Goal: Contribute content: Add original content to the website for others to see

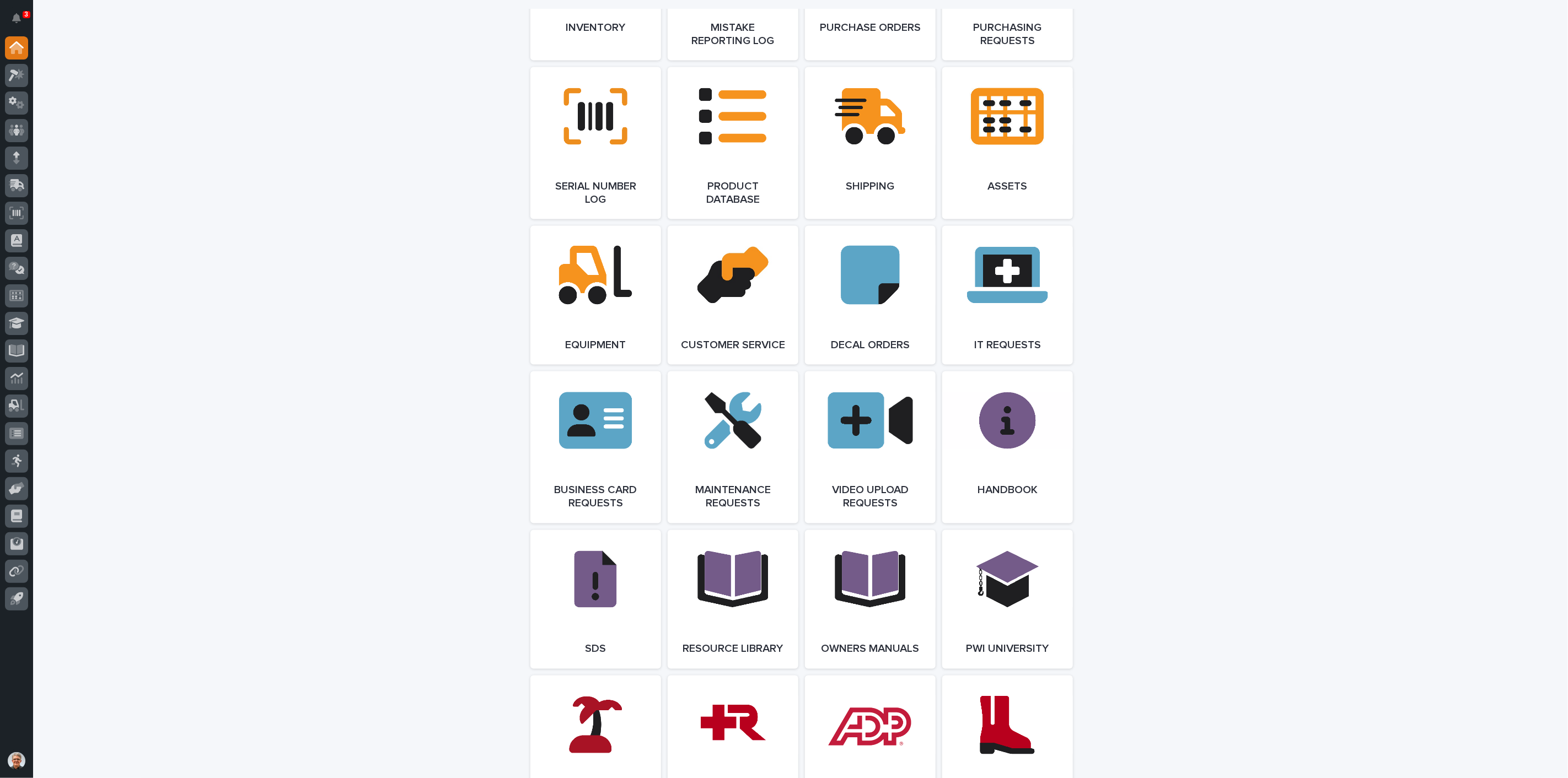
scroll to position [1551, 0]
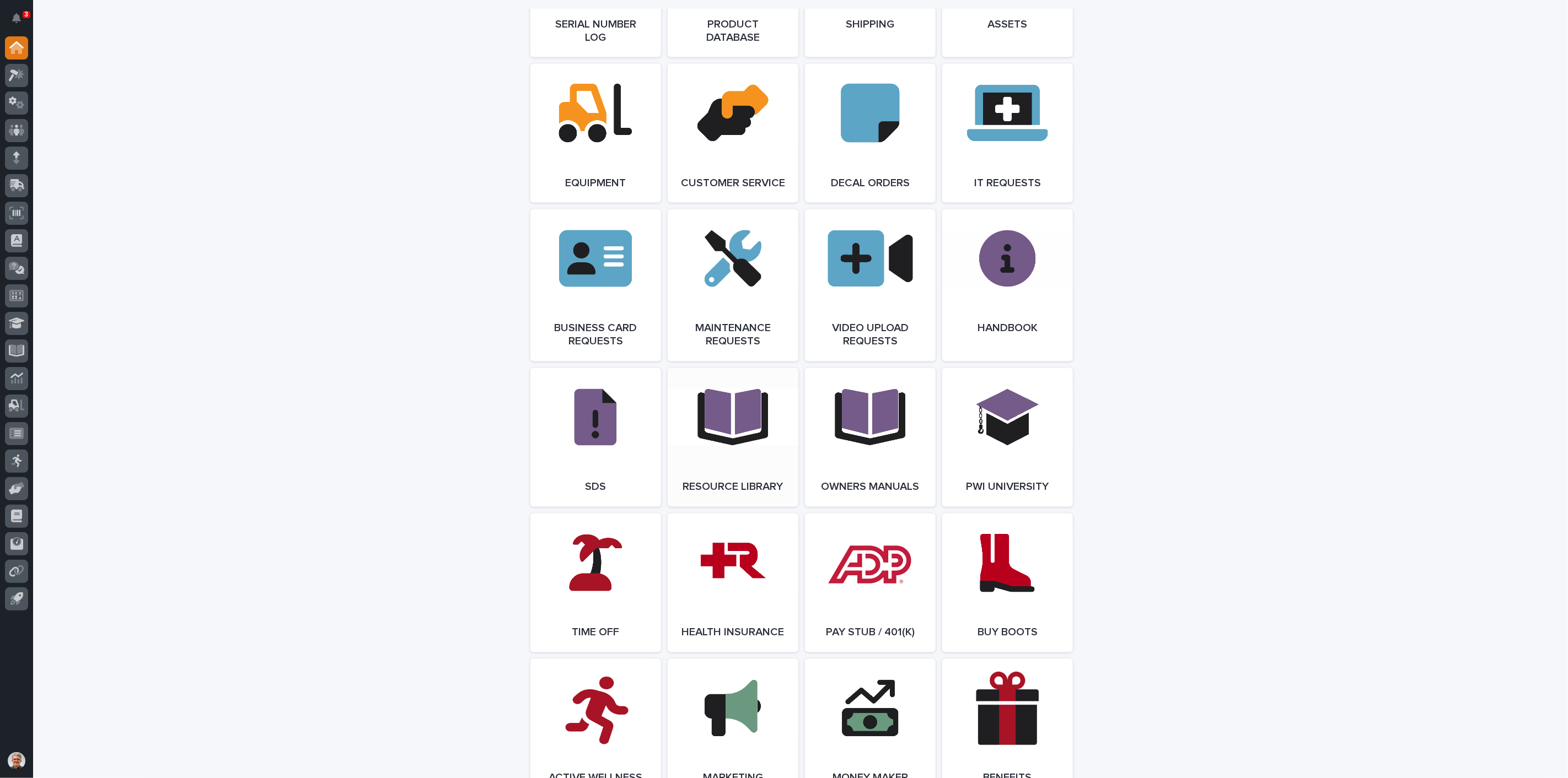
click at [715, 429] on link "Open Link" at bounding box center [733, 438] width 131 height 139
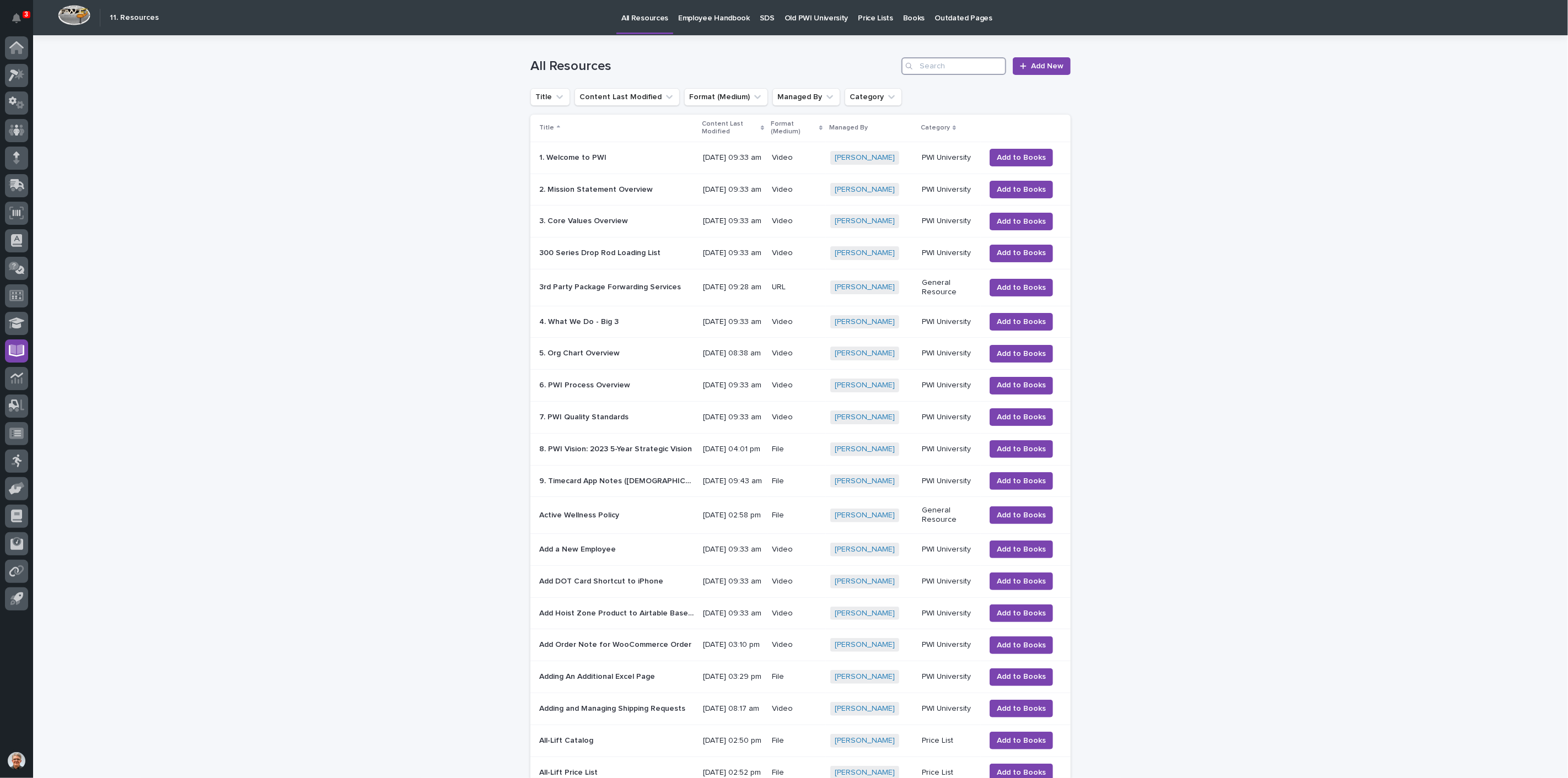
click at [946, 65] on input "Search" at bounding box center [954, 66] width 105 height 18
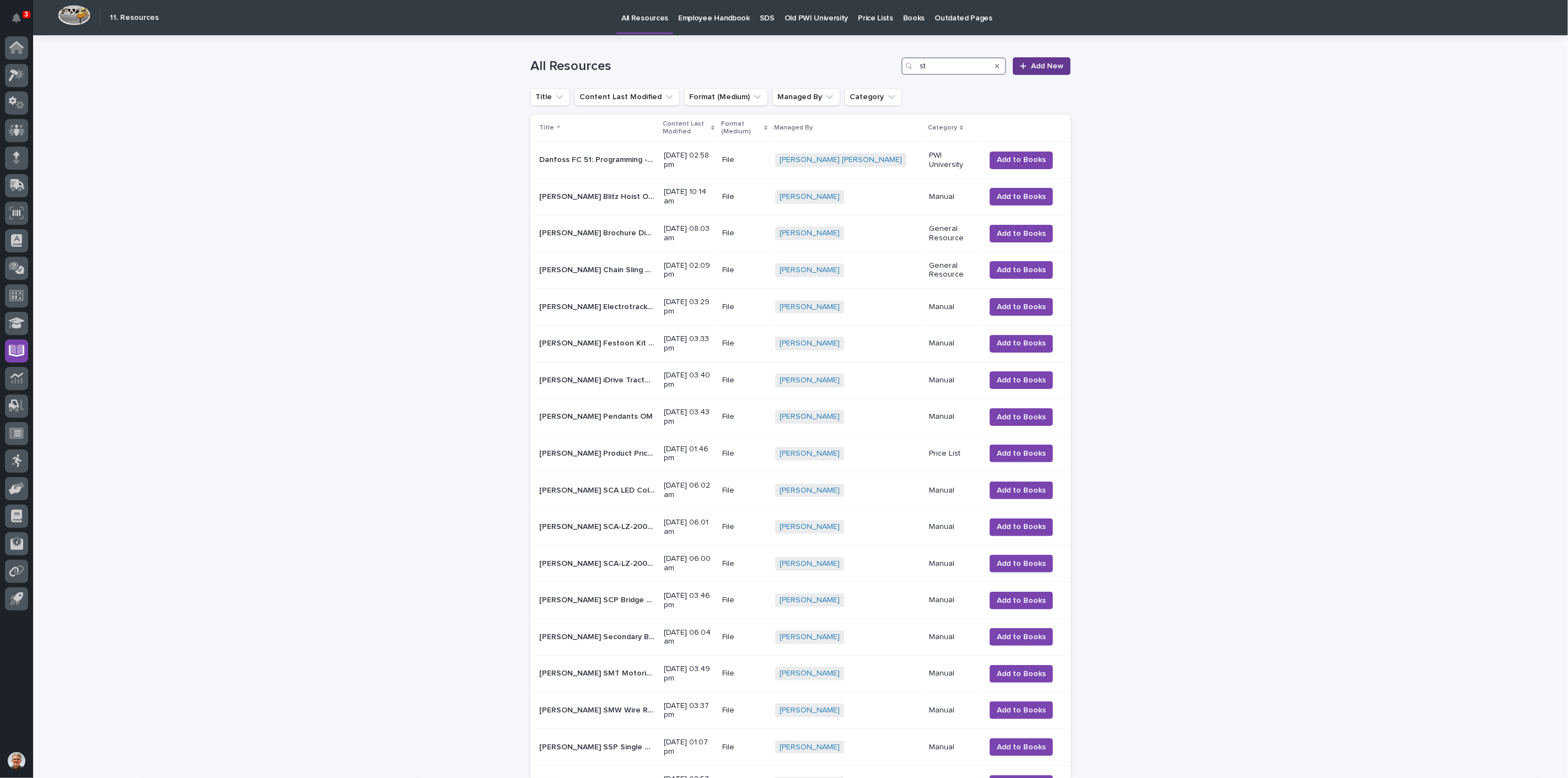
type input "s"
click at [1030, 60] on link "Add New" at bounding box center [1041, 66] width 58 height 18
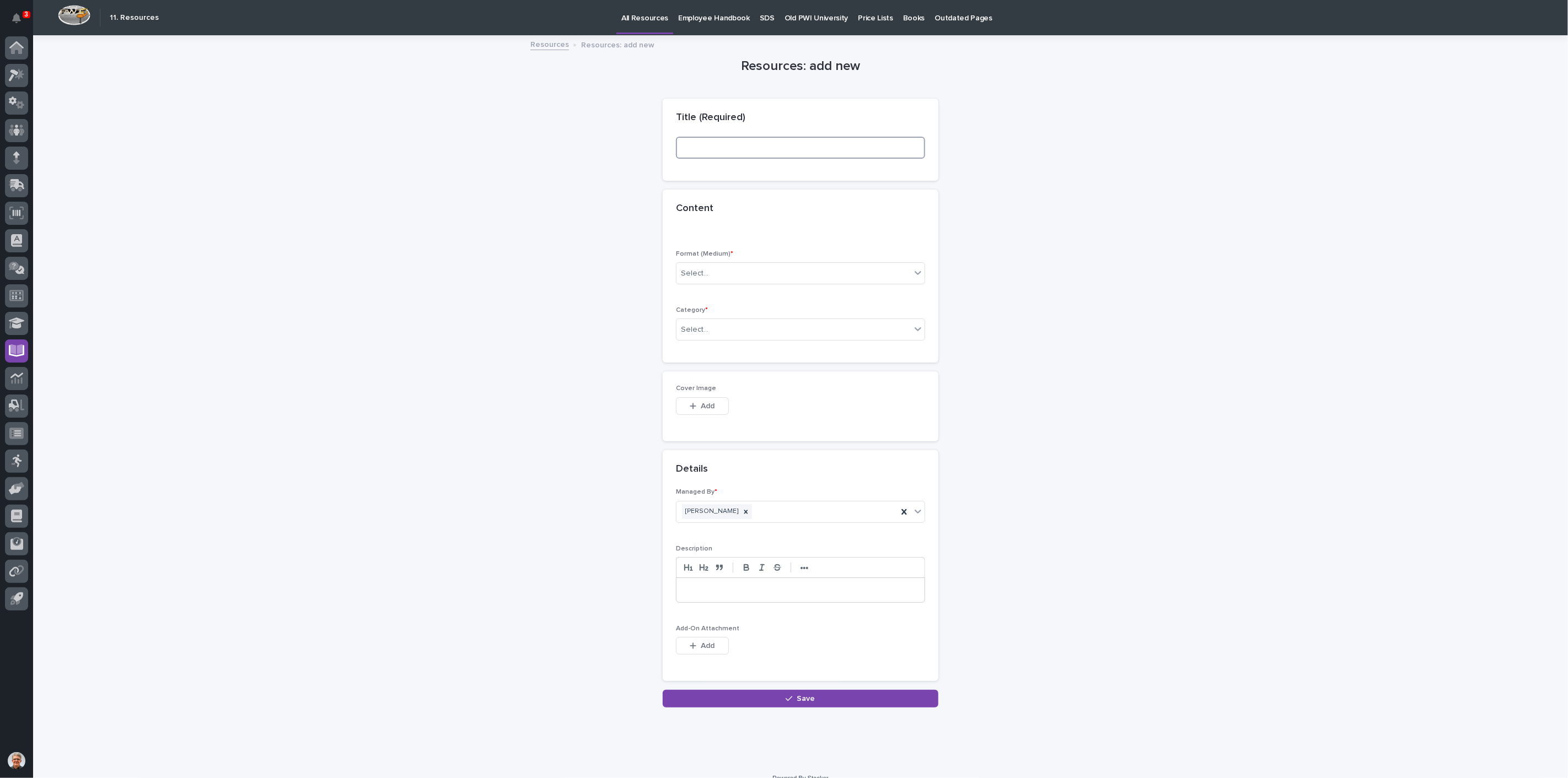
click at [702, 147] on input at bounding box center [800, 148] width 249 height 22
type input "A"
type input "[PERSON_NAME] Blitz SBVi1036 Smart Lift Hoist"
click at [912, 272] on icon at bounding box center [918, 273] width 11 height 11
click at [691, 310] on div "File" at bounding box center [796, 314] width 248 height 19
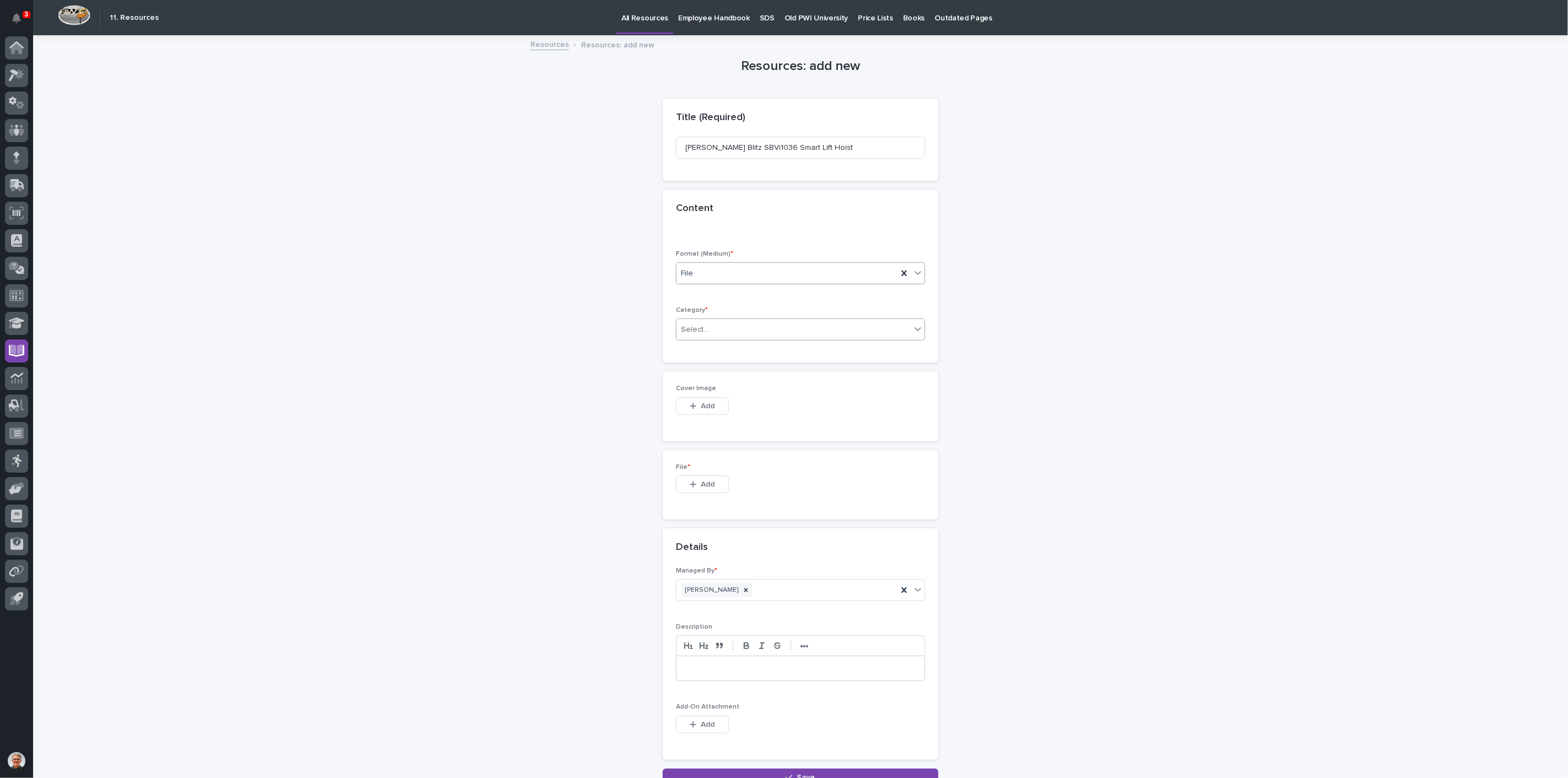
click at [684, 328] on div "Select..." at bounding box center [694, 329] width 27 height 12
click at [690, 443] on div "Manual" at bounding box center [796, 447] width 248 height 19
click at [702, 401] on span "Add" at bounding box center [708, 406] width 14 height 10
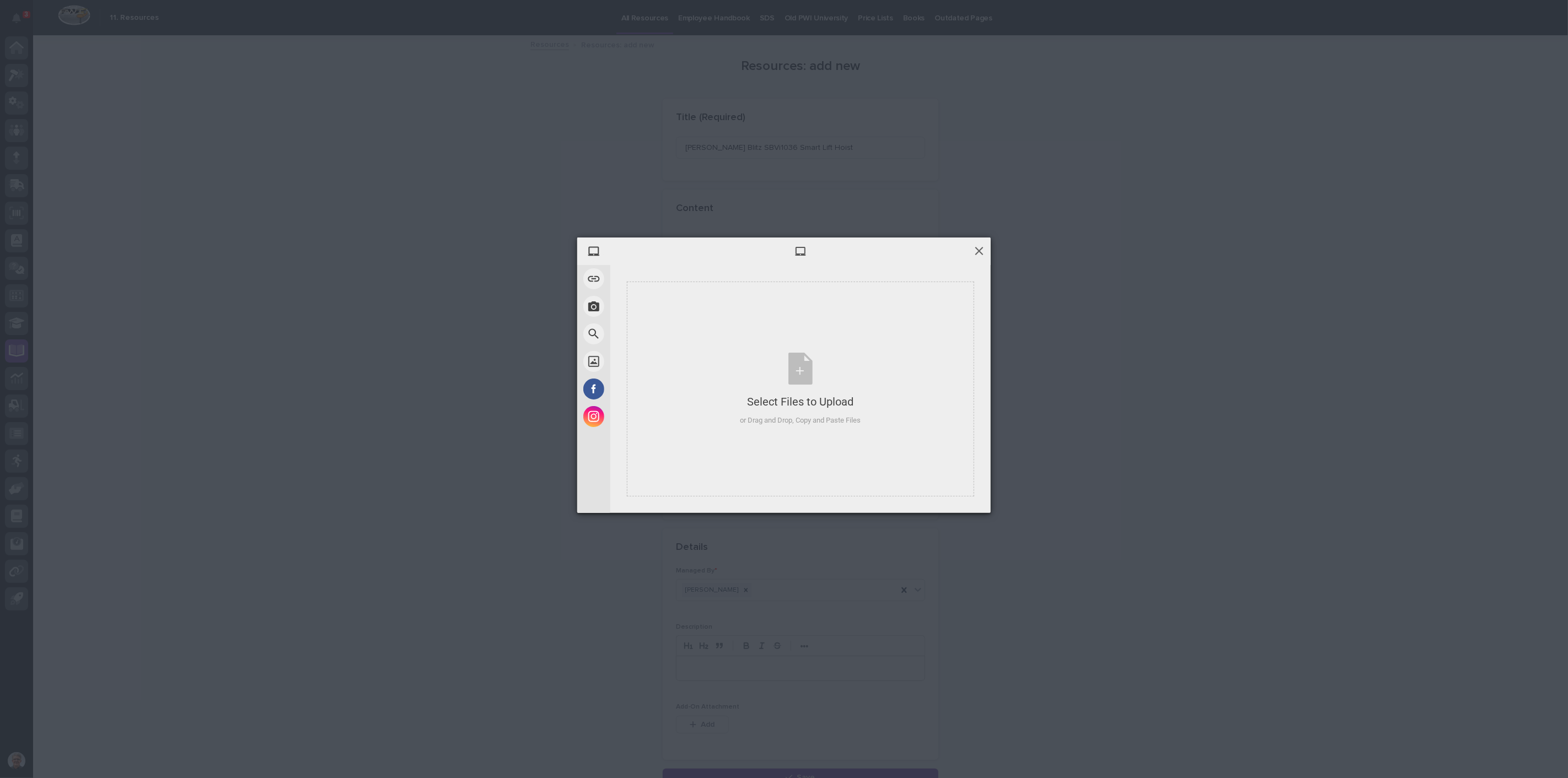
click at [979, 245] on span at bounding box center [979, 251] width 12 height 12
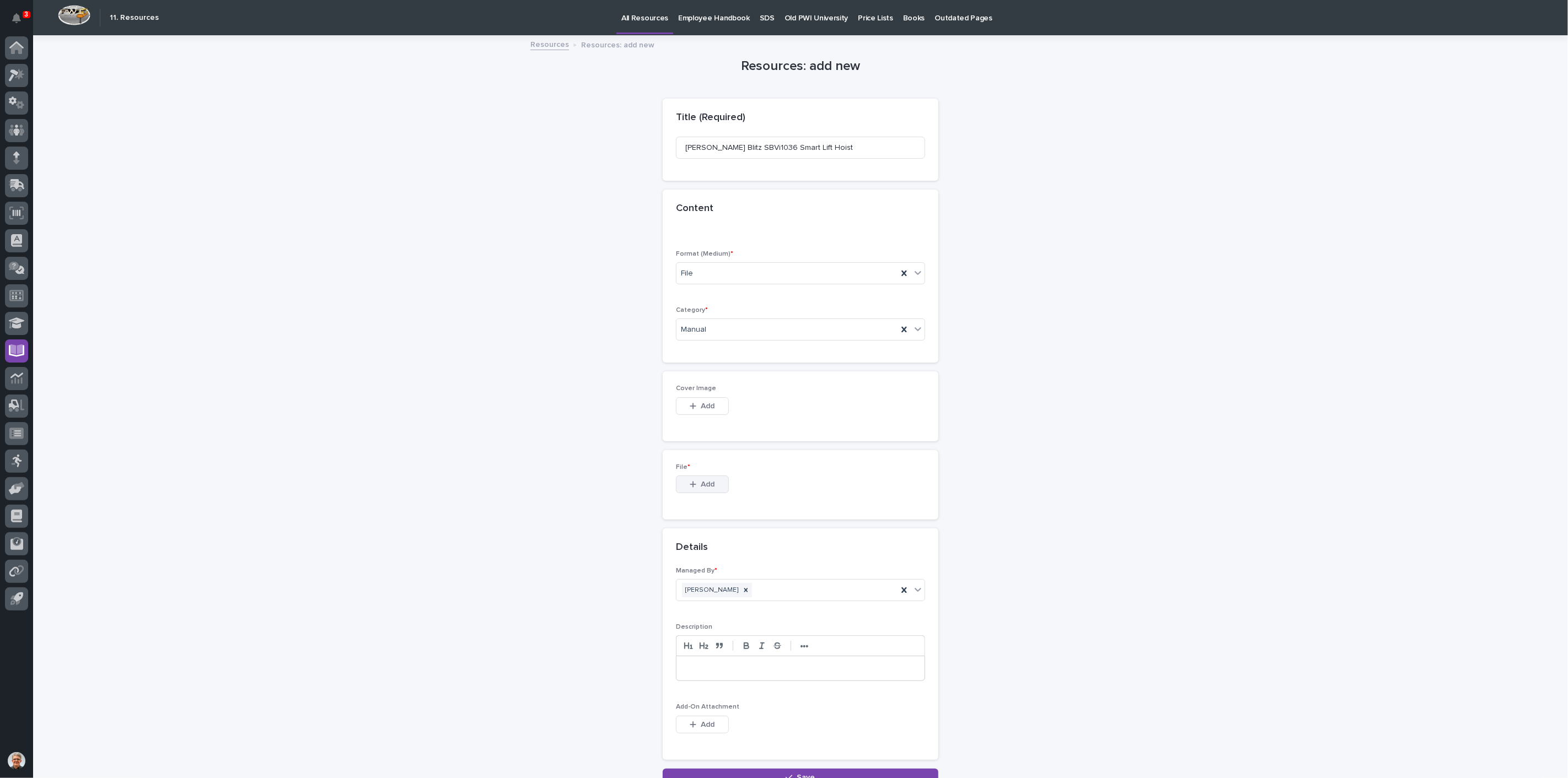
click at [701, 482] on span "Add" at bounding box center [708, 485] width 14 height 10
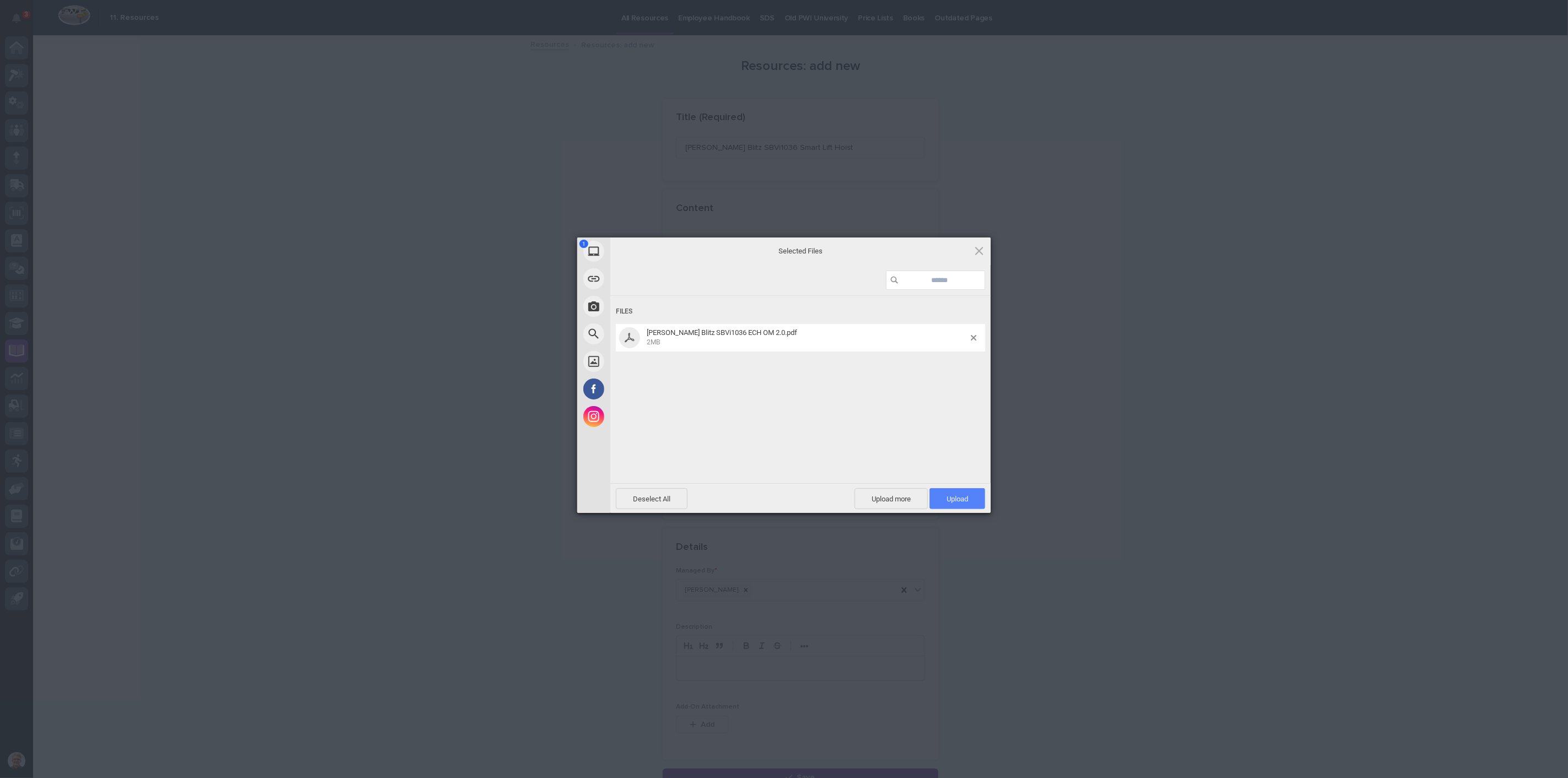
click at [952, 498] on span "Upload 1" at bounding box center [957, 499] width 21 height 9
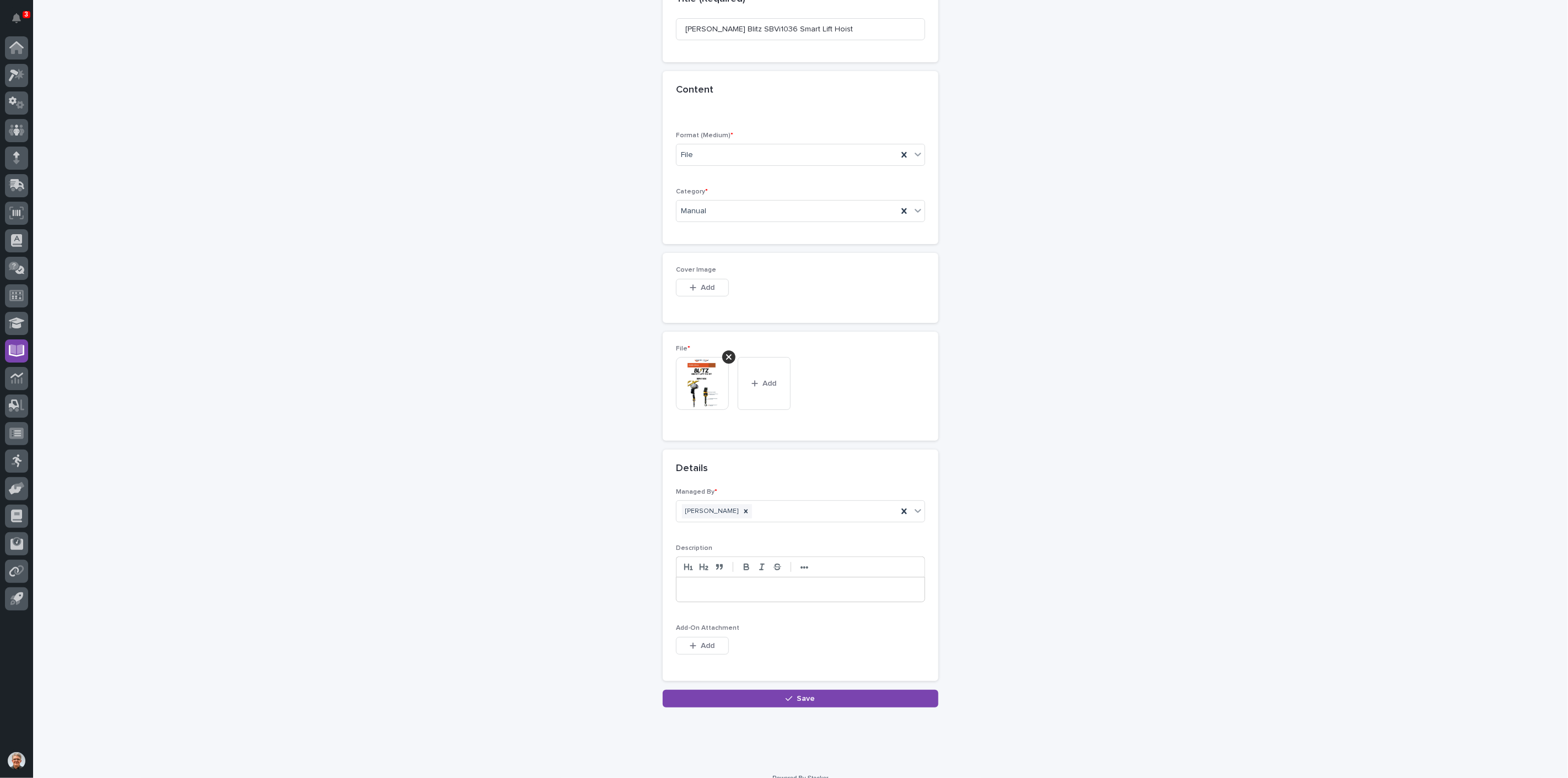
scroll to position [132, 0]
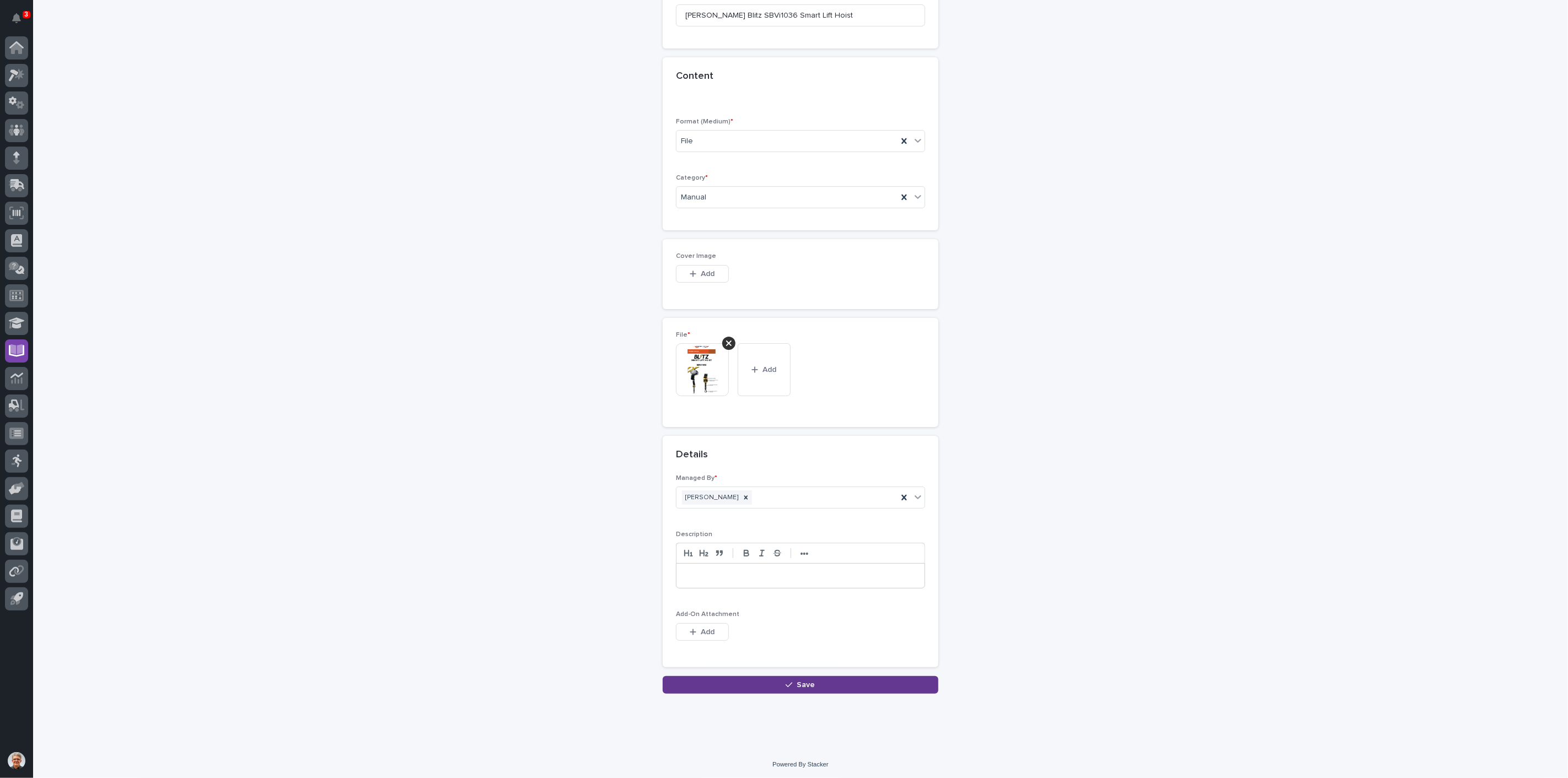
click at [790, 681] on div "button" at bounding box center [791, 685] width 11 height 8
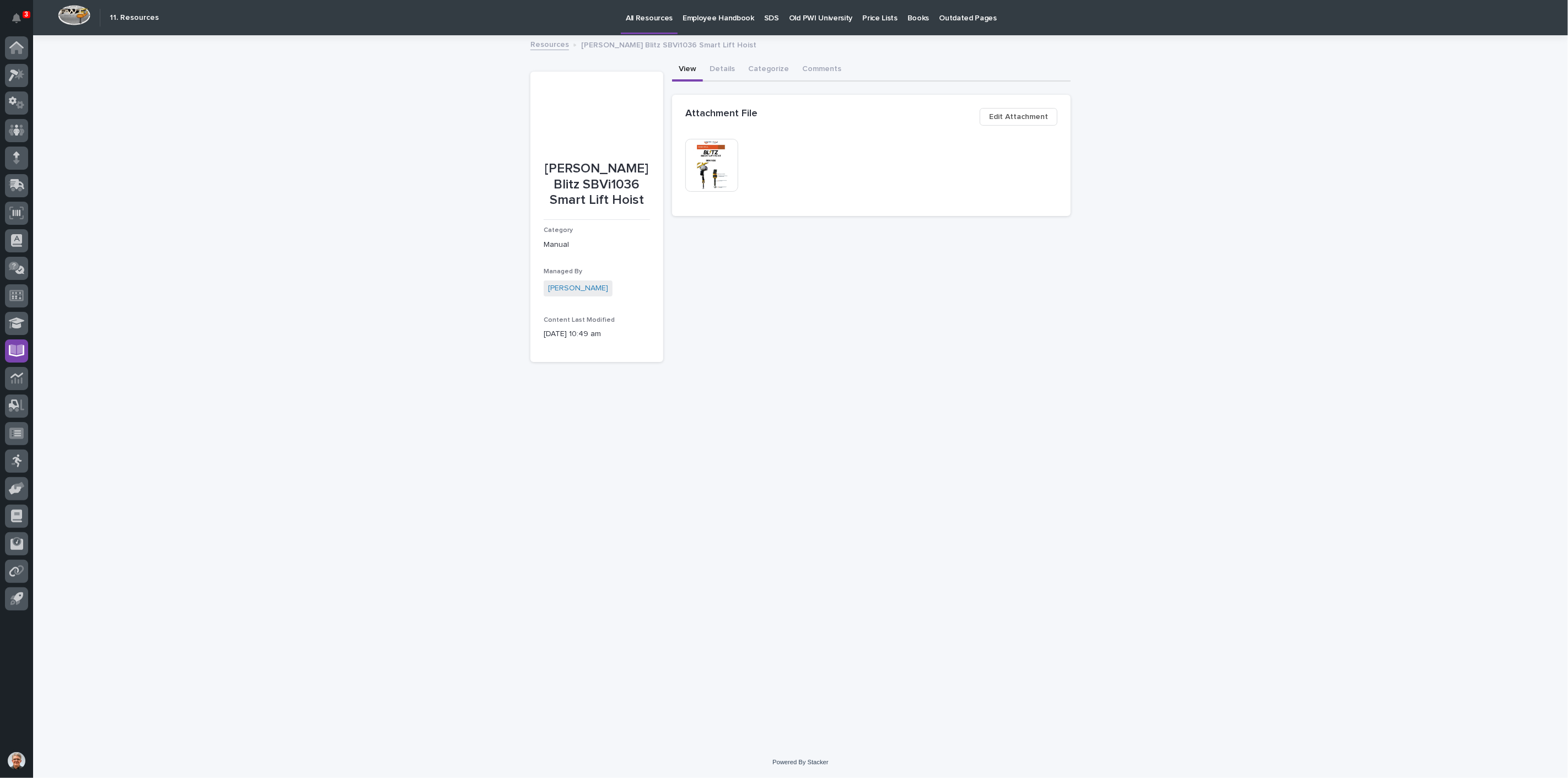
click at [647, 16] on p "All Resources" at bounding box center [649, 12] width 47 height 23
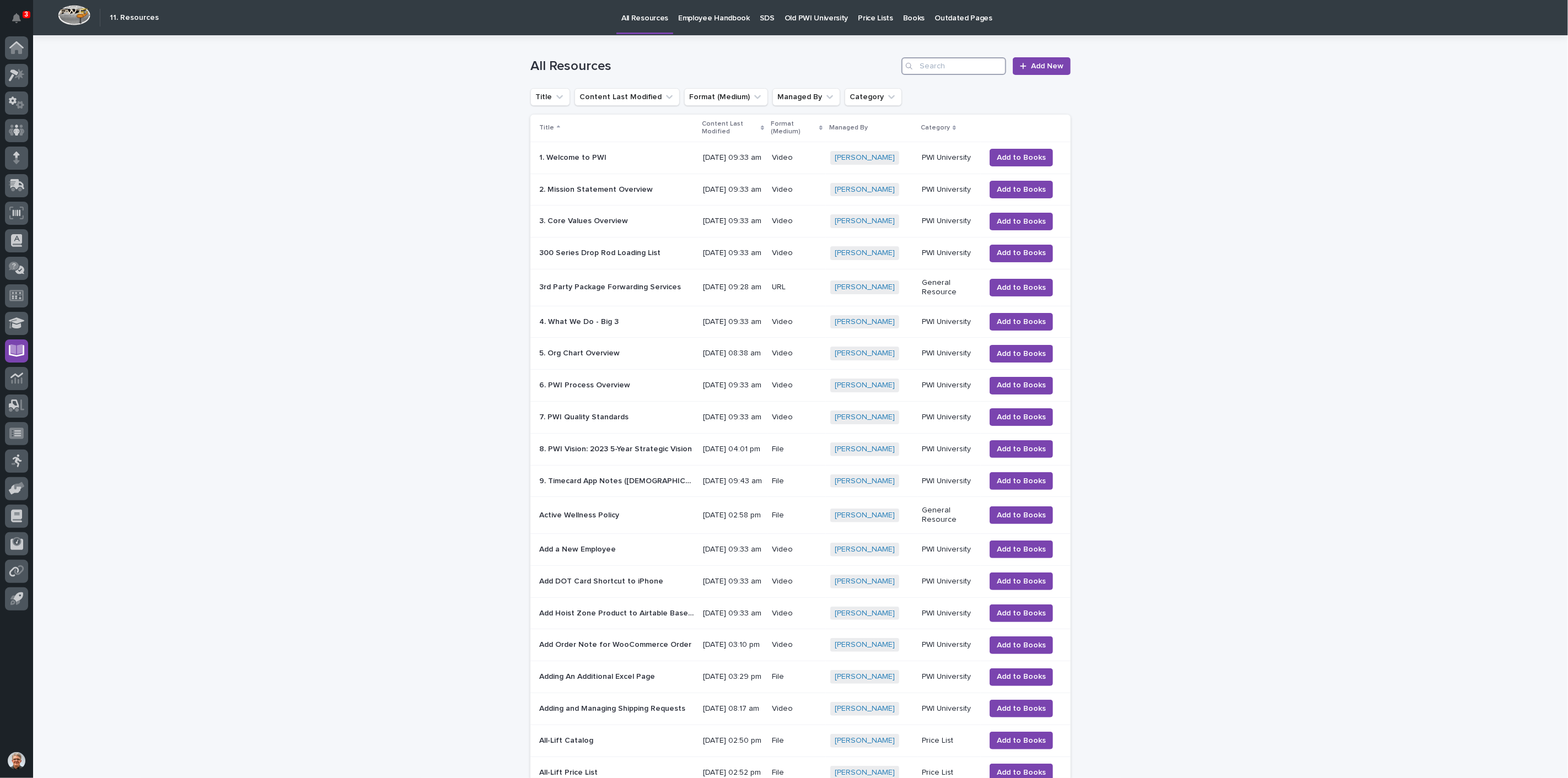
click at [952, 67] on input "Search" at bounding box center [954, 66] width 105 height 18
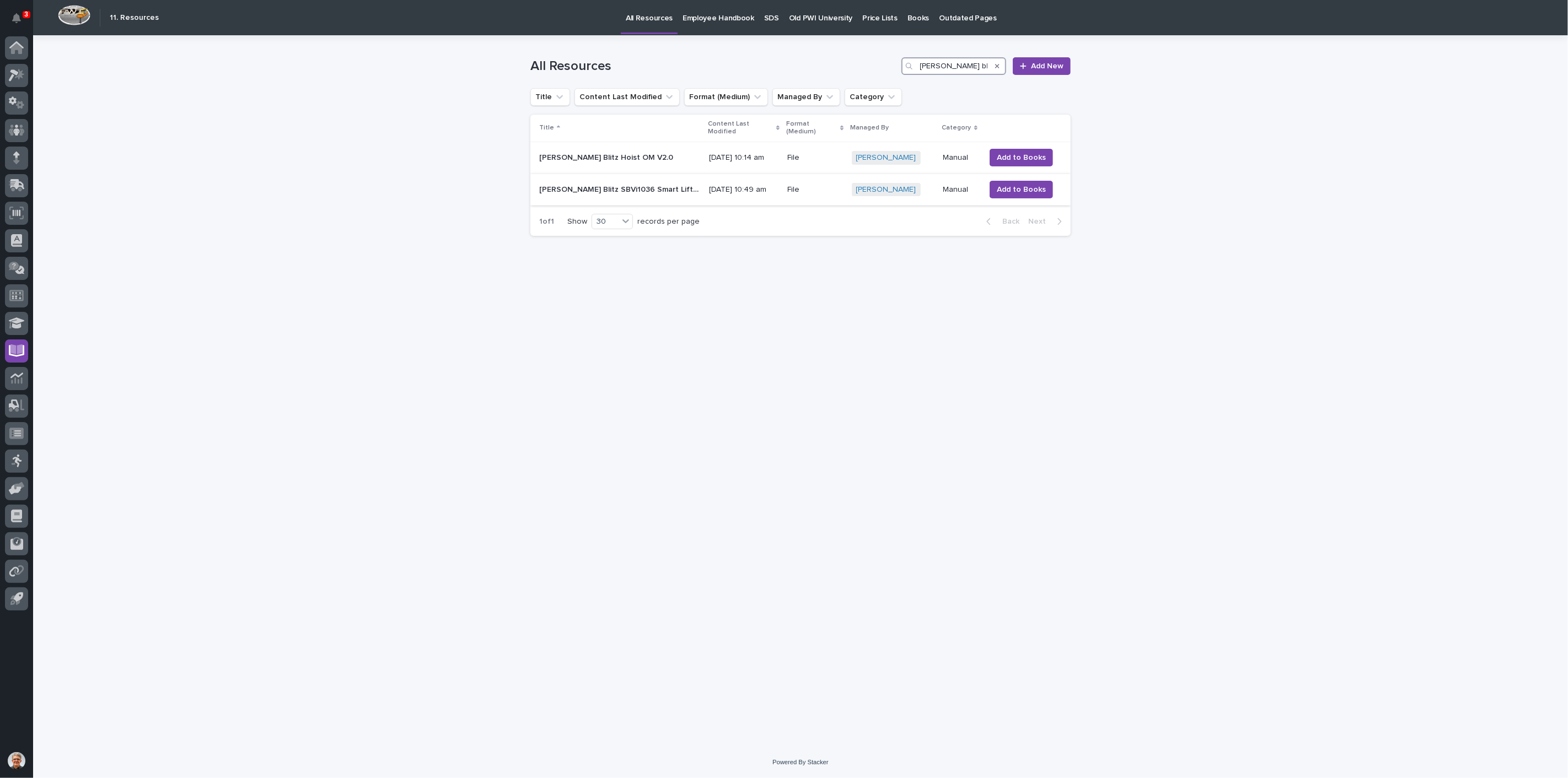
type input "[PERSON_NAME] blitz"
click at [605, 183] on p "[PERSON_NAME] Blitz SBVi1036 Smart Lift Hoist" at bounding box center [621, 189] width 163 height 12
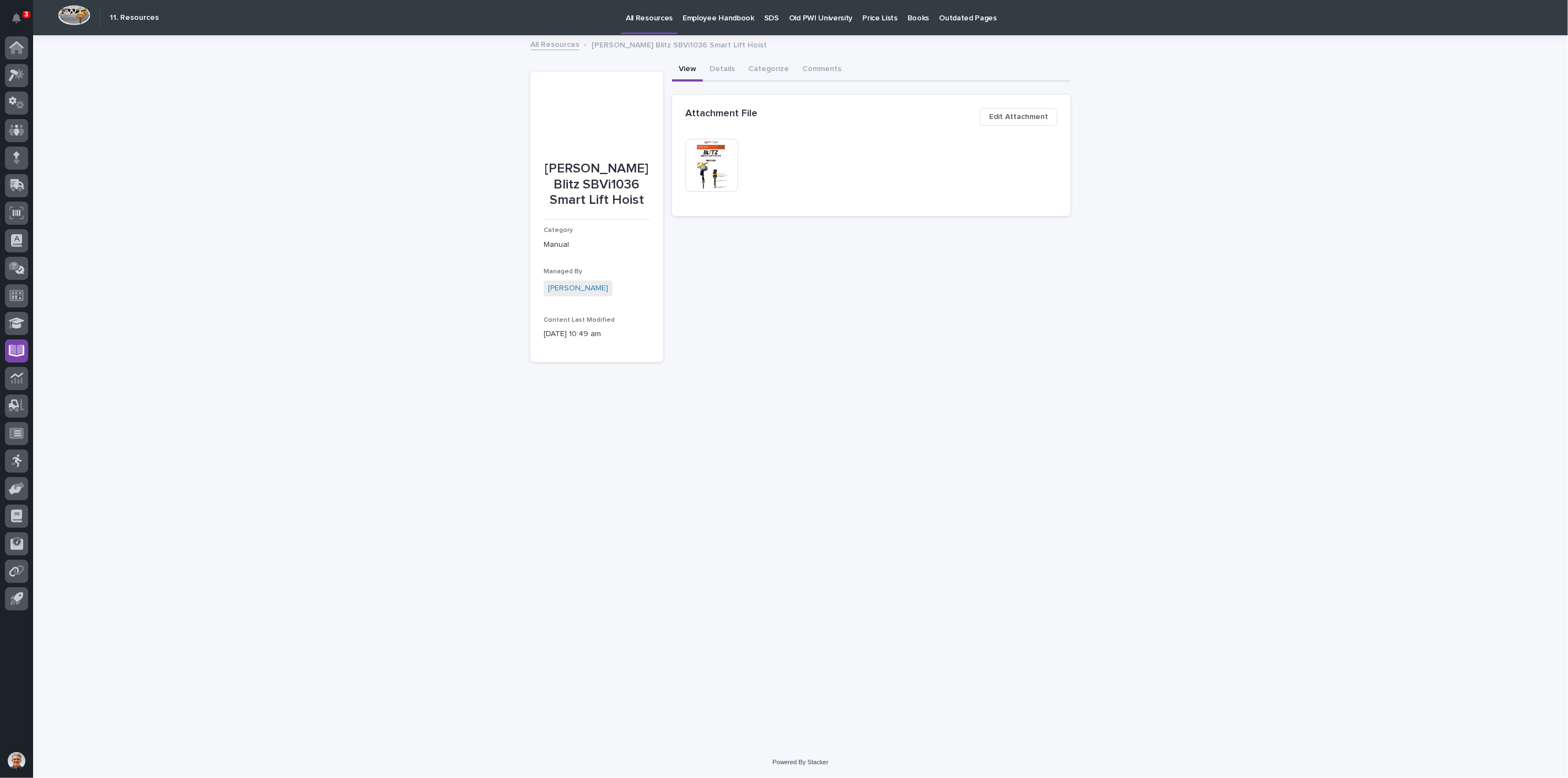
click at [577, 189] on p "[PERSON_NAME] Blitz SBVi1036 Smart Lift Hoist" at bounding box center [597, 184] width 107 height 47
click at [717, 65] on button "Details" at bounding box center [722, 70] width 38 height 23
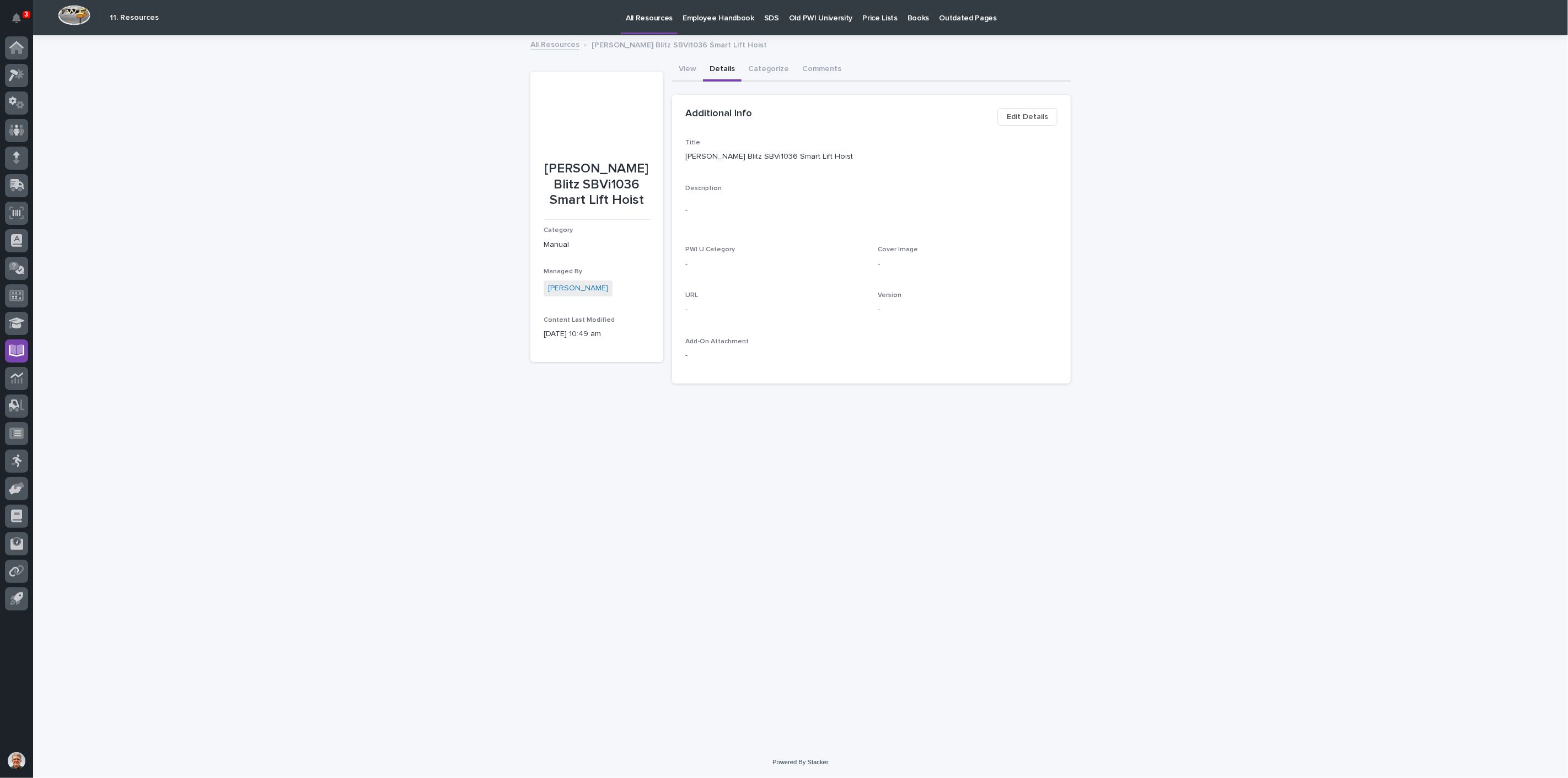
click at [1027, 113] on span "Edit Details" at bounding box center [1027, 117] width 41 height 13
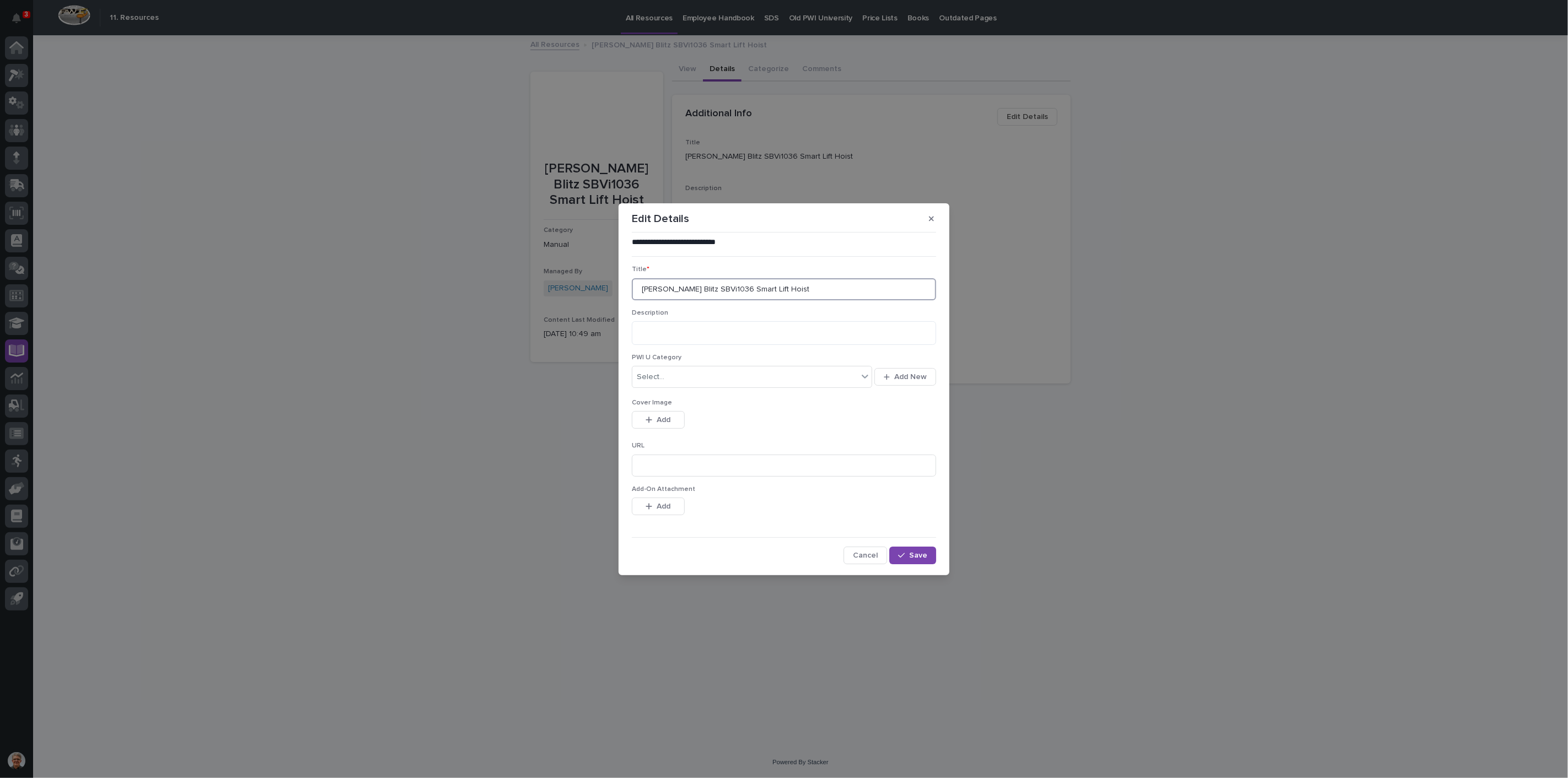
click at [772, 292] on input "[PERSON_NAME] Blitz SBVi1036 Smart Lift Hoist" at bounding box center [784, 289] width 304 height 22
type input "[PERSON_NAME] Blitz SBVi1036 Smart Lift Hoist OM"
click at [912, 555] on span "Save" at bounding box center [918, 555] width 18 height 10
